Goal: Navigation & Orientation: Find specific page/section

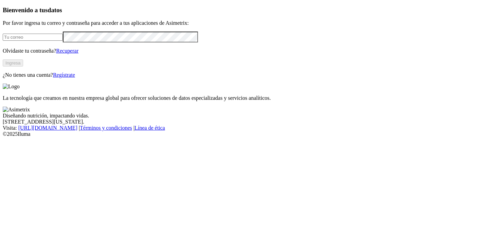
click at [63, 41] on input "email" at bounding box center [33, 37] width 60 height 7
type input "damian.garcia@asimetrix.co"
click at [23, 67] on button "Ingresa" at bounding box center [13, 62] width 20 height 7
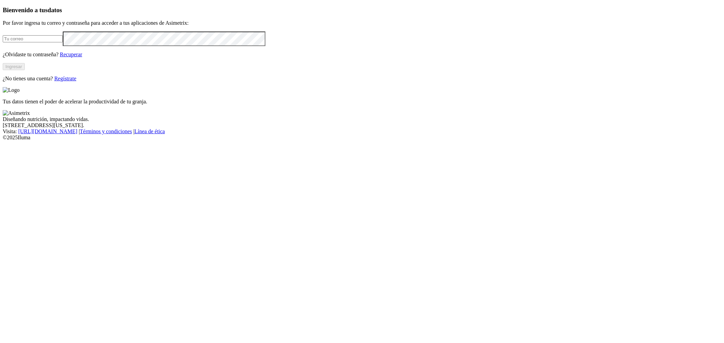
click at [63, 42] on input "email" at bounding box center [33, 38] width 60 height 7
type input "[PERSON_NAME][EMAIL_ADDRESS][PERSON_NAME][DOMAIN_NAME]"
click at [25, 70] on button "Ingresar" at bounding box center [14, 66] width 22 height 7
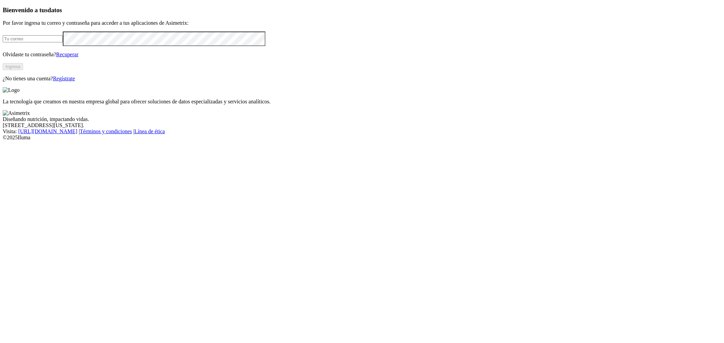
click at [63, 42] on input "email" at bounding box center [33, 38] width 60 height 7
type input "[PERSON_NAME][EMAIL_ADDRESS][PERSON_NAME][DOMAIN_NAME]"
click at [23, 70] on button "Ingresa" at bounding box center [13, 66] width 20 height 7
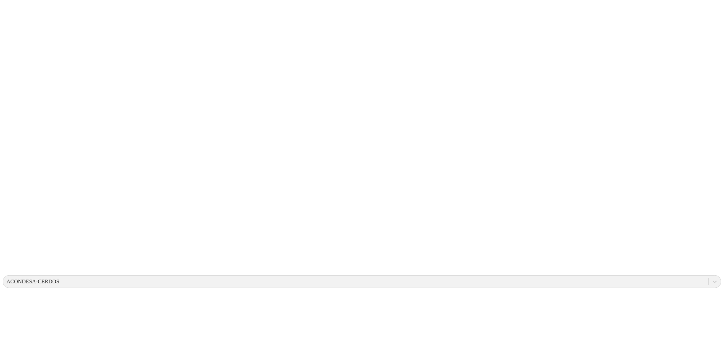
click at [709, 276] on div at bounding box center [715, 282] width 12 height 12
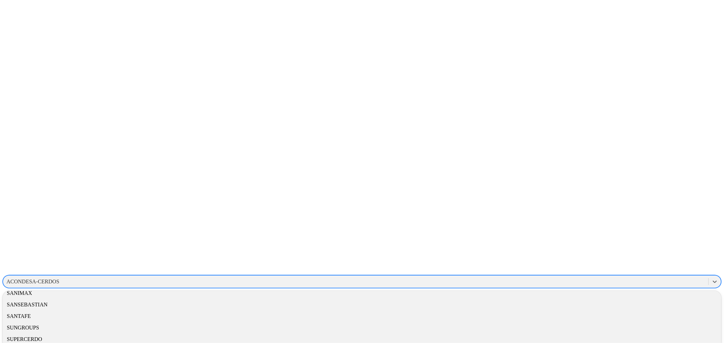
scroll to position [603, 0]
click at [634, 299] on div "SANSEBASTIAN" at bounding box center [362, 305] width 718 height 12
